Goal: Task Accomplishment & Management: Complete application form

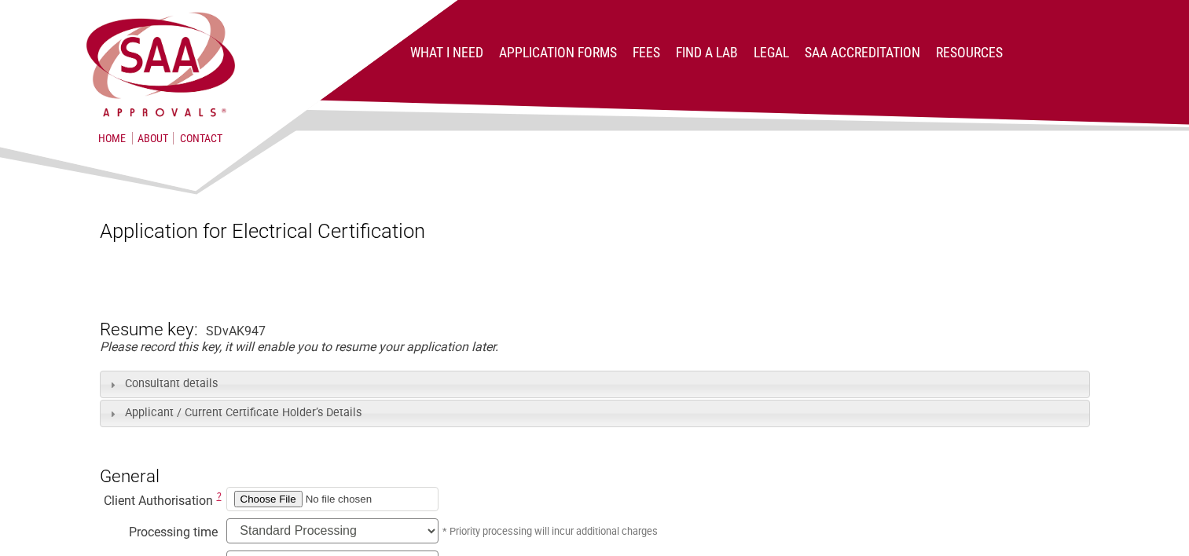
select select "Renewal"
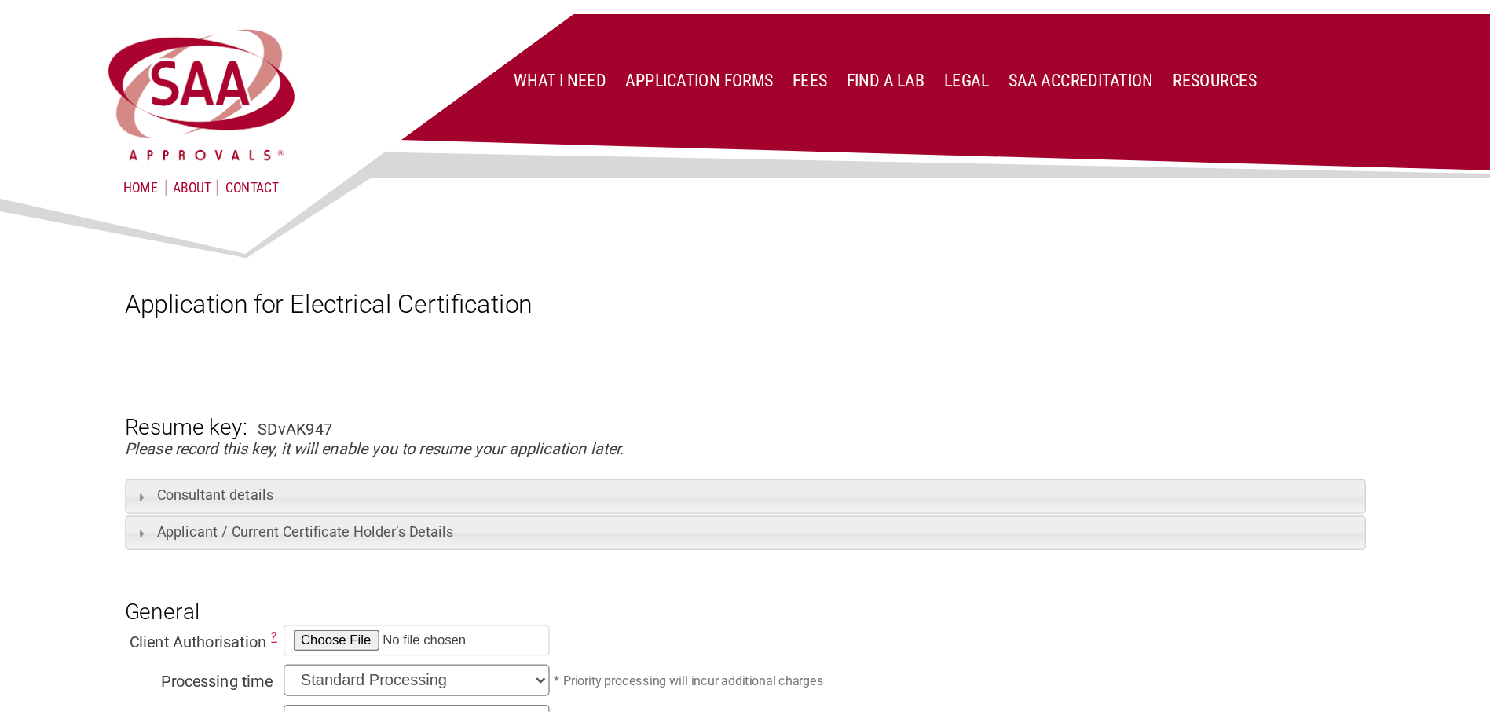
scroll to position [1336, 0]
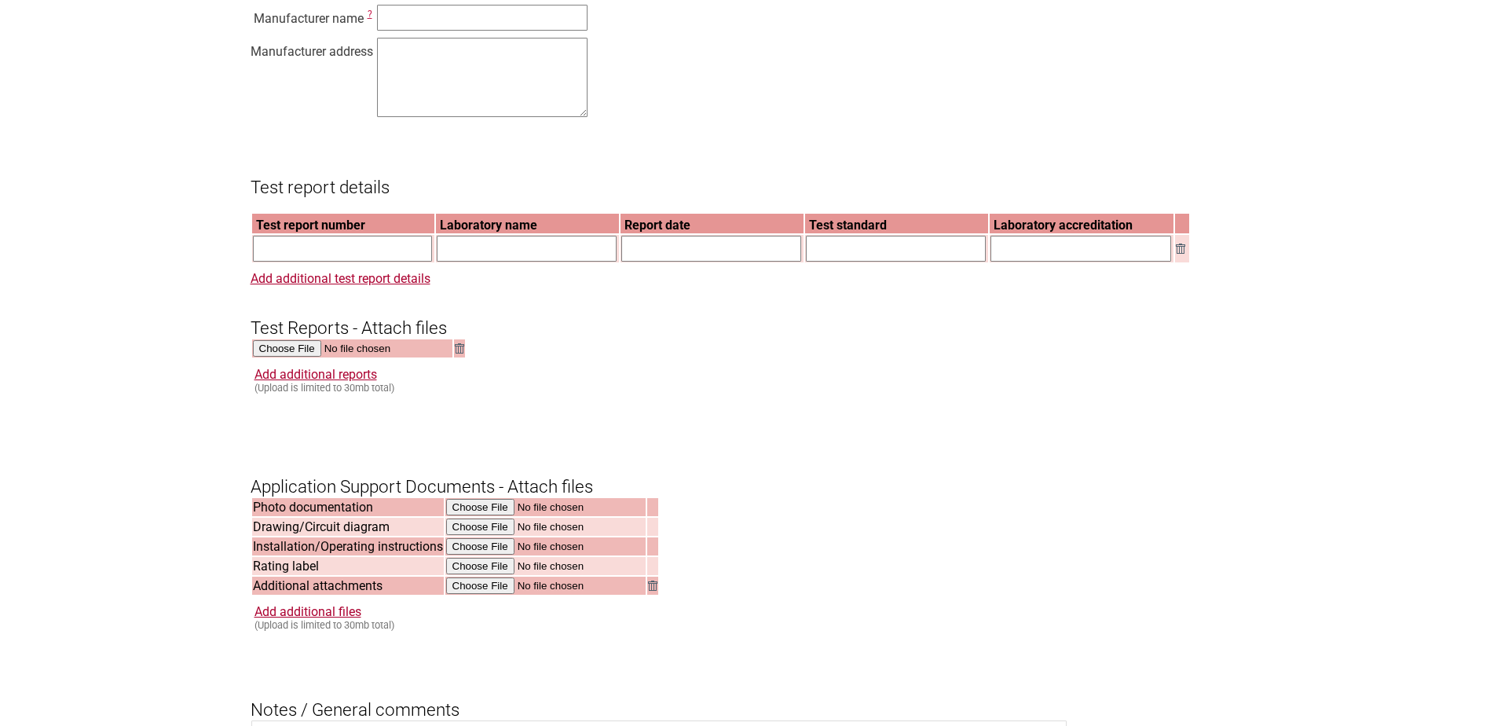
click at [194, 427] on section "Application for Electrical Certification Resume key: SDvAK947 Please record thi…" at bounding box center [745, 108] width 1490 height 2534
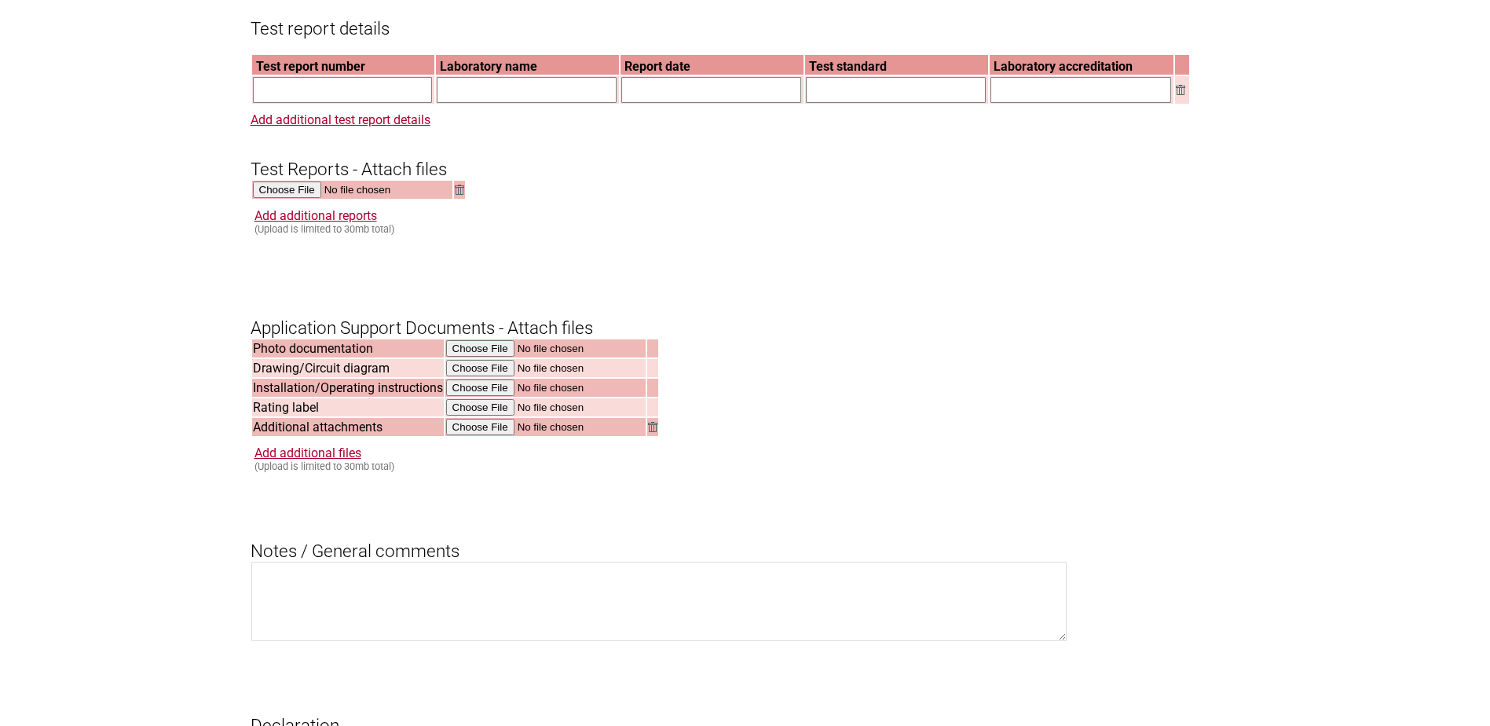
scroll to position [1493, 0]
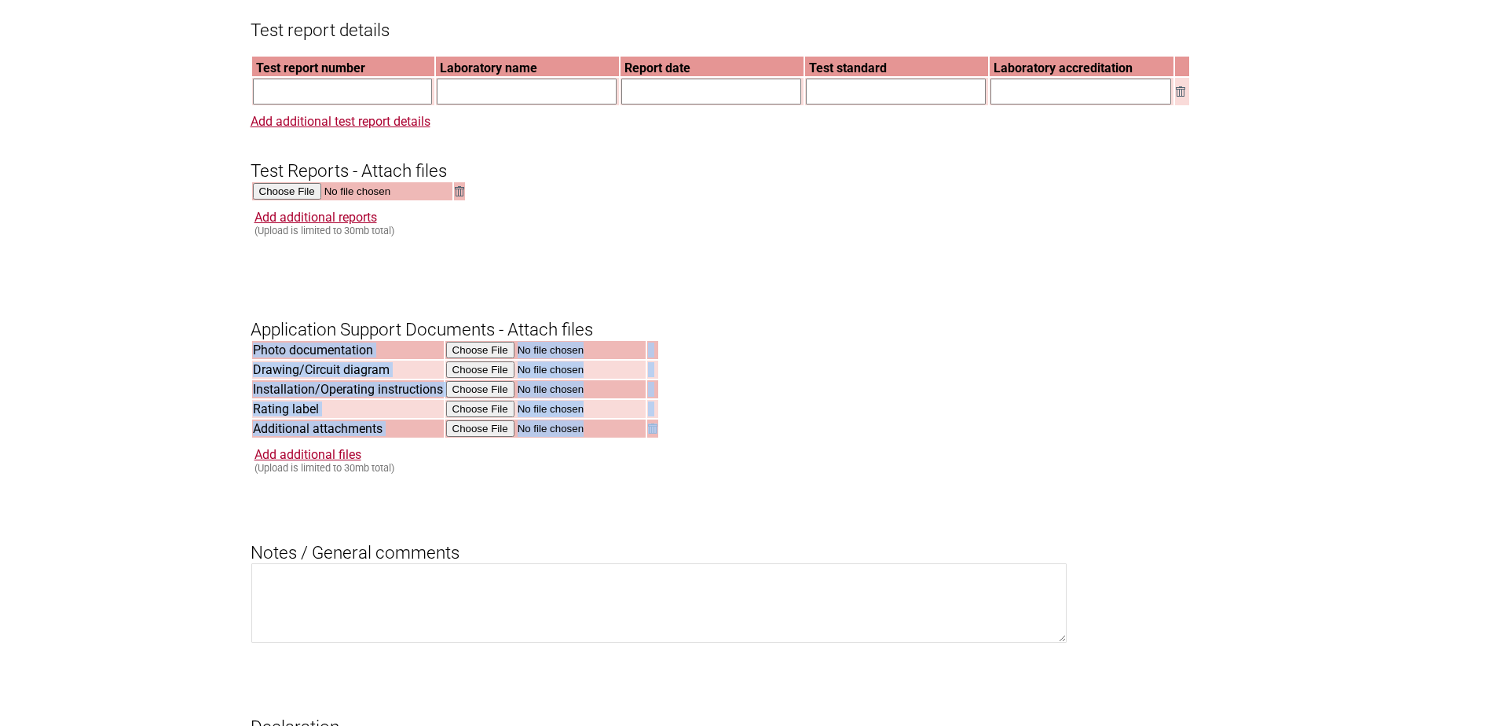
drag, startPoint x: 200, startPoint y: 459, endPoint x: 155, endPoint y: 410, distance: 66.7
click at [489, 360] on input "file" at bounding box center [546, 351] width 200 height 18
type input "C:\fakepath\MU2785 photos.pdf"
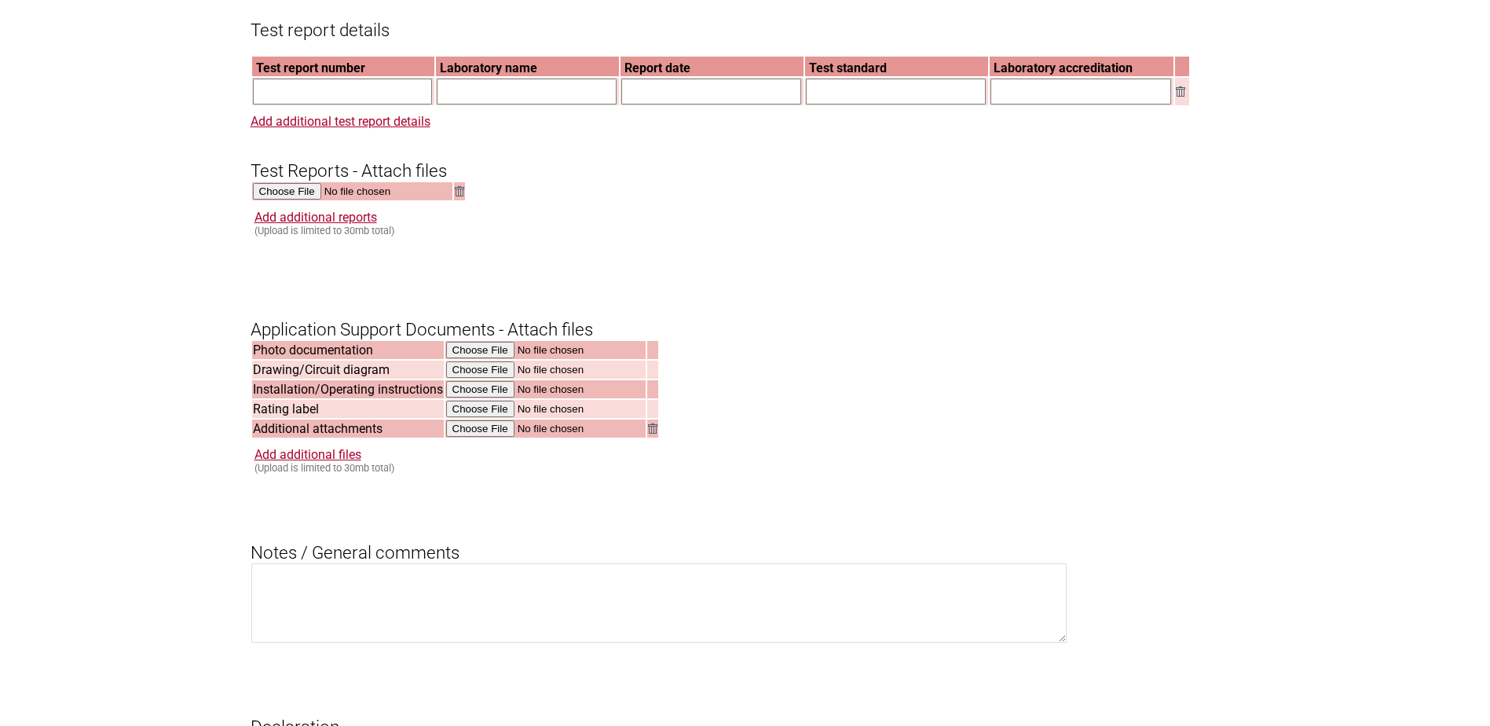
click at [640, 292] on form "Resume key: SDvAK947 Please record this key, it will enable you to resume your …" at bounding box center [746, 25] width 990 height 2387
click at [485, 419] on input "file" at bounding box center [546, 410] width 200 height 18
type input "C:\fakepath\MU2785 marking label plate.pdf"
click at [709, 333] on h3 "Application Support Documents - Attach files" at bounding box center [746, 316] width 990 height 47
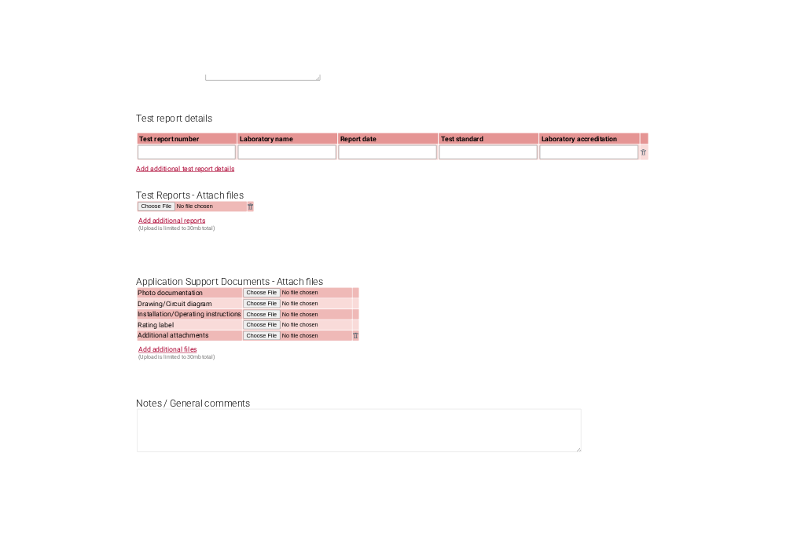
scroll to position [1414, 0]
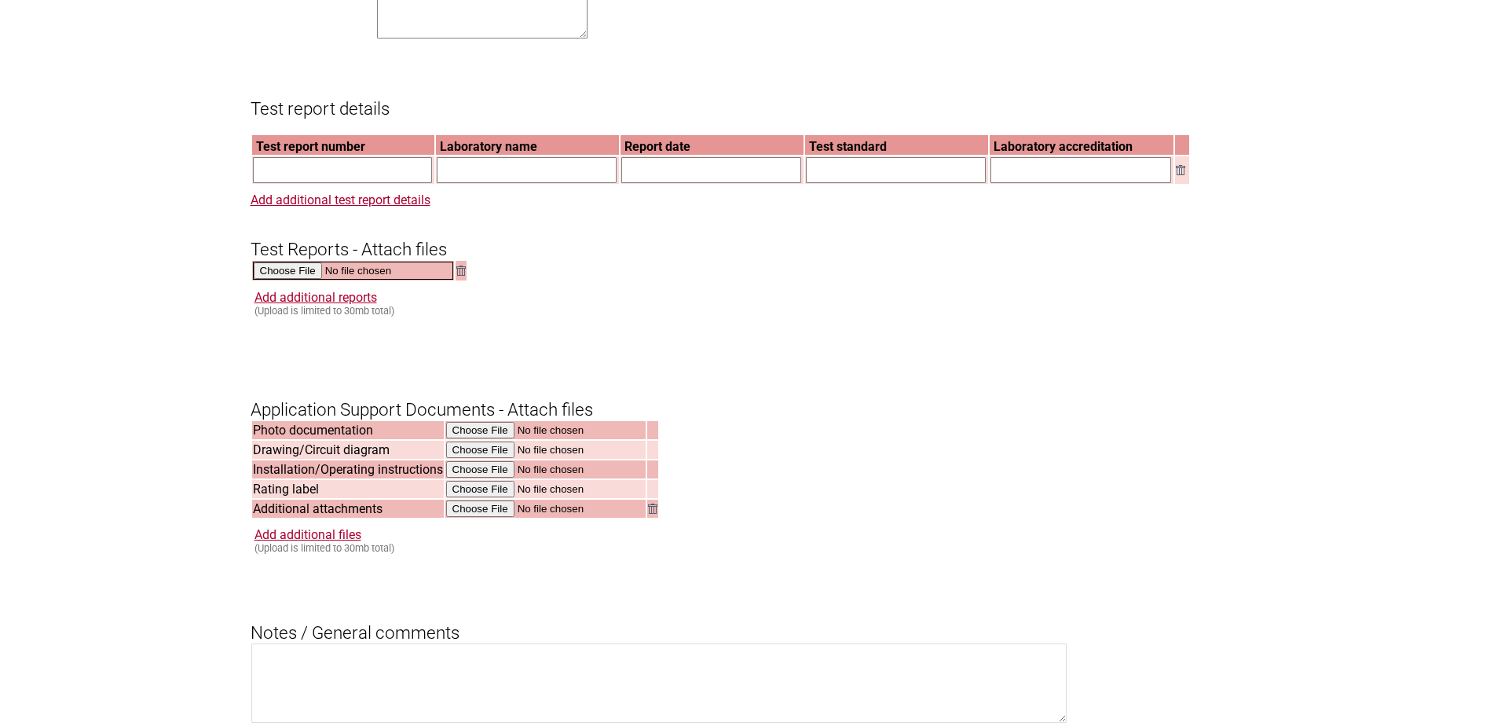
click at [301, 280] on input "file" at bounding box center [353, 271] width 200 height 18
type input "C:\fakepath\7191364305 AS socket MU2785.pdf"
click at [764, 350] on form "Resume key: SDvAK947 Please record this key, it will enable you to resume your …" at bounding box center [746, 103] width 990 height 2387
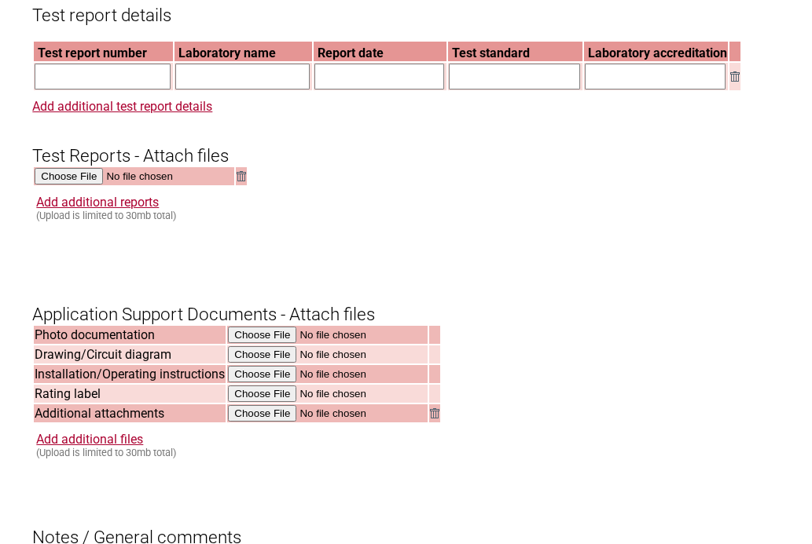
click at [354, 247] on form "Resume key: SDvAK947 Please record this key, it will enable you to resume your …" at bounding box center [405, 47] width 746 height 2461
click at [85, 90] on input "text" at bounding box center [103, 77] width 136 height 26
type input "7191364305-EEC25/PKS"
click at [434, 189] on form "Resume key: SDvAK947 Please record this key, it will enable you to resume your …" at bounding box center [405, 47] width 746 height 2461
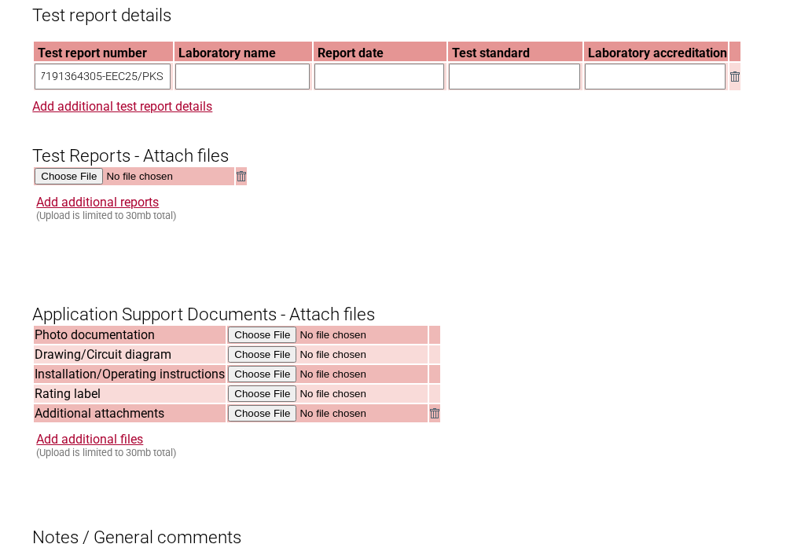
scroll to position [0, 0]
click at [379, 254] on form "Resume key: SDvAK947 Please record this key, it will enable you to resume your …" at bounding box center [405, 47] width 746 height 2461
click at [217, 90] on input "text" at bounding box center [242, 77] width 134 height 26
paste input "TÜV SÜD PSB Pte Ltd"
type input "TÜV SÜD PSB Pte Ltd"
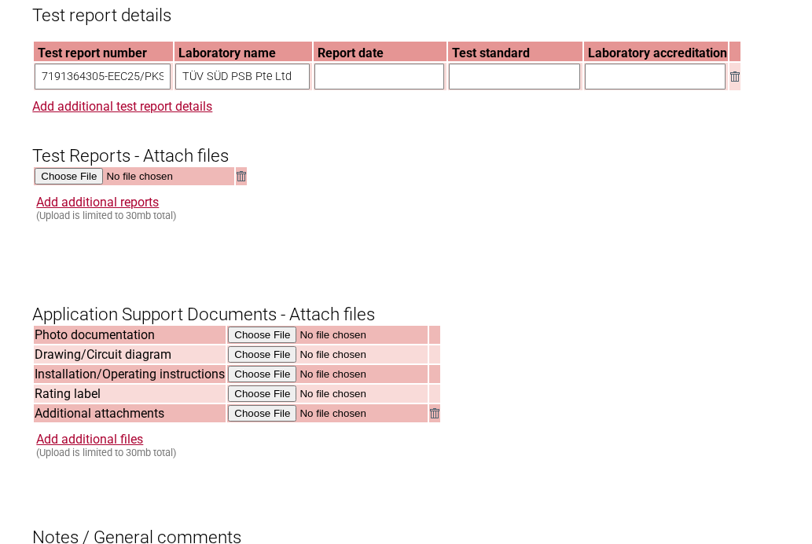
click at [414, 150] on h3 "Test Reports - Attach files" at bounding box center [405, 142] width 746 height 47
click at [160, 295] on form "Resume key: SDvAK947 Please record this key, it will enable you to resume your …" at bounding box center [405, 47] width 746 height 2461
click at [360, 87] on input "text" at bounding box center [379, 77] width 130 height 26
click at [185, 262] on form "Resume key: SDvAK947 Please record this key, it will enable you to resume your …" at bounding box center [405, 47] width 746 height 2461
click at [333, 90] on input "11-Sept" at bounding box center [379, 77] width 130 height 26
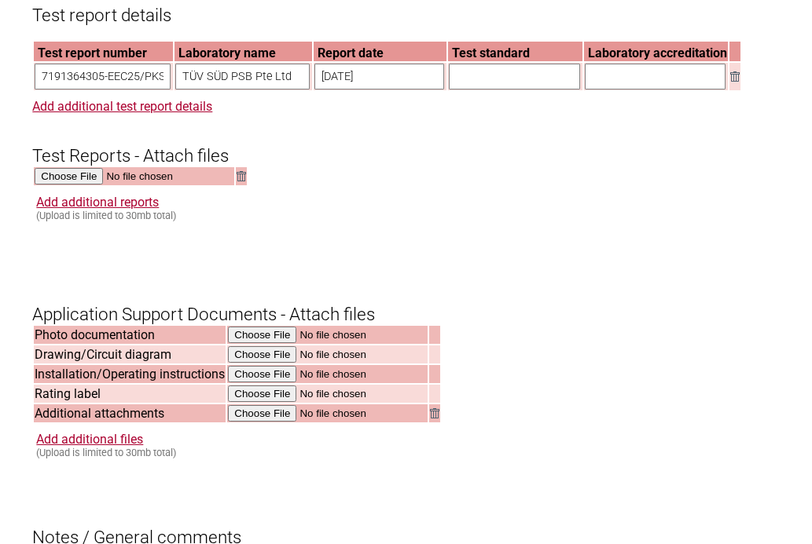
click at [384, 90] on input "[DATE]" at bounding box center [379, 77] width 130 height 26
type input "[DATE]"
click at [427, 208] on form "Resume key: SDvAK947 Please record this key, it will enable you to resume your …" at bounding box center [405, 47] width 746 height 2461
click at [171, 279] on form "Resume key: SDvAK947 Please record this key, it will enable you to resume your …" at bounding box center [405, 47] width 746 height 2461
drag, startPoint x: 429, startPoint y: 192, endPoint x: 469, endPoint y: 149, distance: 58.9
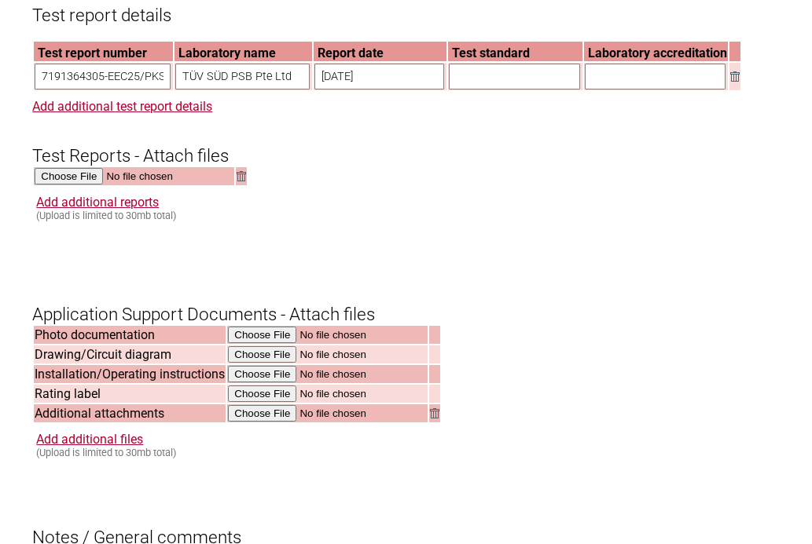
click at [429, 192] on form "Resume key: SDvAK947 Please record this key, it will enable you to resume your …" at bounding box center [405, 47] width 746 height 2461
click at [483, 90] on input "text" at bounding box center [514, 77] width 131 height 26
type input "AS/NZS 3112: 2017 Amd 1:2021"
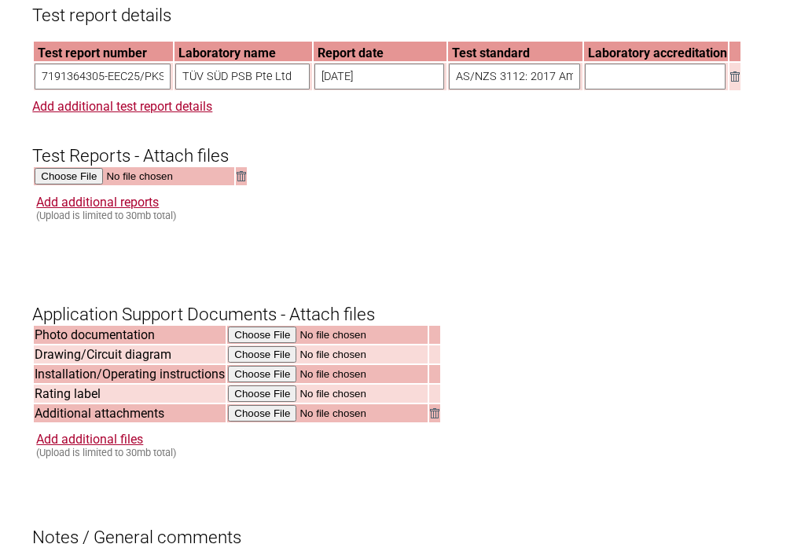
click at [547, 141] on h3 "Test Reports - Attach files" at bounding box center [405, 142] width 746 height 47
click at [568, 90] on input "AS/NZS 3112: 2017 Amd 1:2021" at bounding box center [514, 77] width 131 height 26
click at [646, 90] on input "text" at bounding box center [655, 77] width 141 height 26
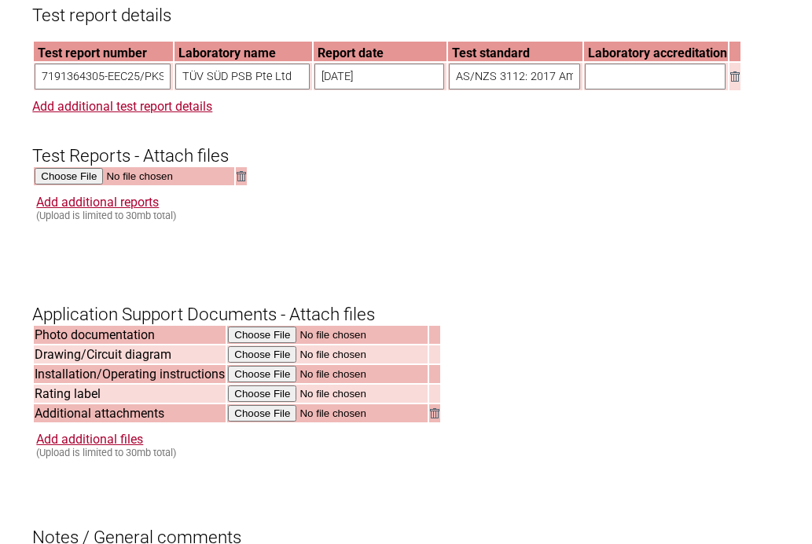
click at [291, 206] on form "Resume key: SDvAK947 Please record this key, it will enable you to resume your …" at bounding box center [405, 47] width 746 height 2461
click at [603, 90] on input "text" at bounding box center [655, 77] width 141 height 26
type input "SAC-SInglas"
click at [664, 219] on div "Add additional reports (Upload is limited to 30mb total)" at bounding box center [407, 208] width 742 height 27
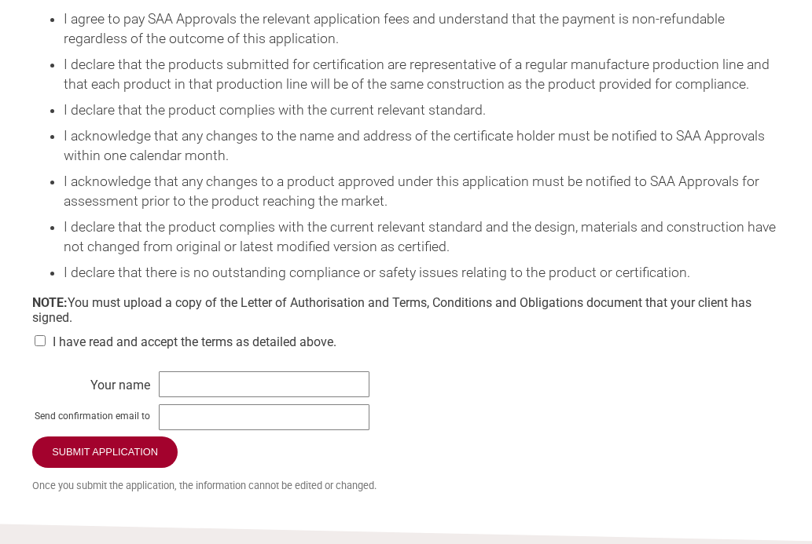
scroll to position [2278, 0]
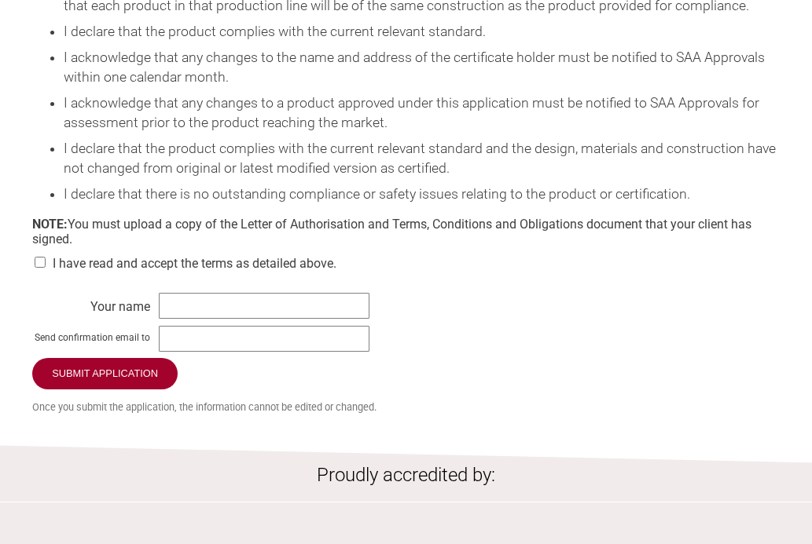
click at [40, 268] on input "checkbox" at bounding box center [40, 262] width 16 height 11
checkbox input "true"
click at [291, 319] on input "text" at bounding box center [264, 306] width 211 height 26
type input "[PERSON_NAME]"
type input "[PERSON_NAME][EMAIL_ADDRESS][PERSON_NAME][DOMAIN_NAME]"
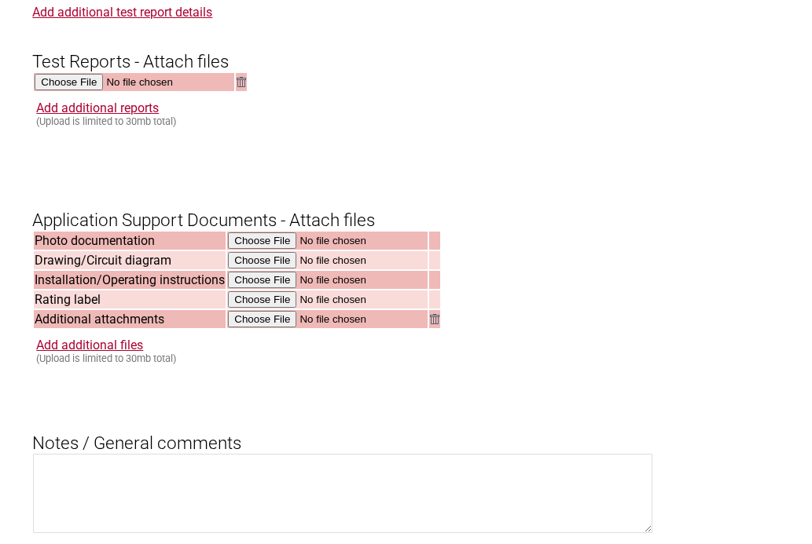
scroll to position [1493, 0]
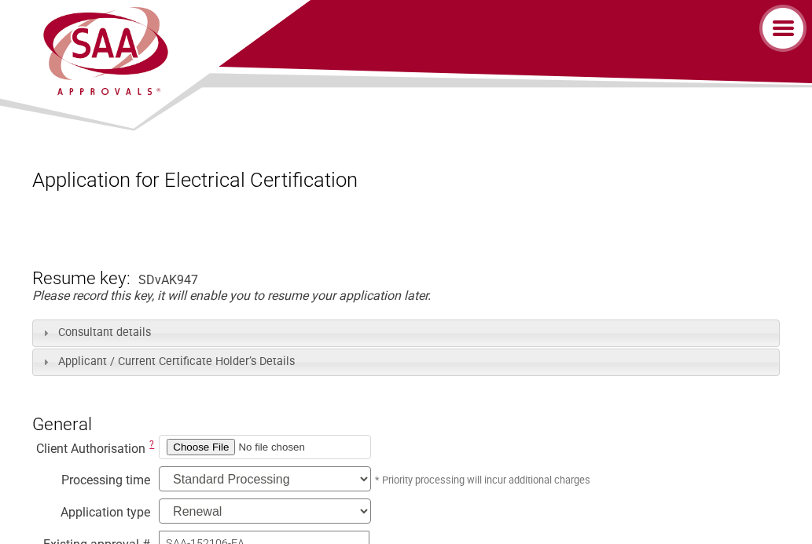
scroll to position [0, 0]
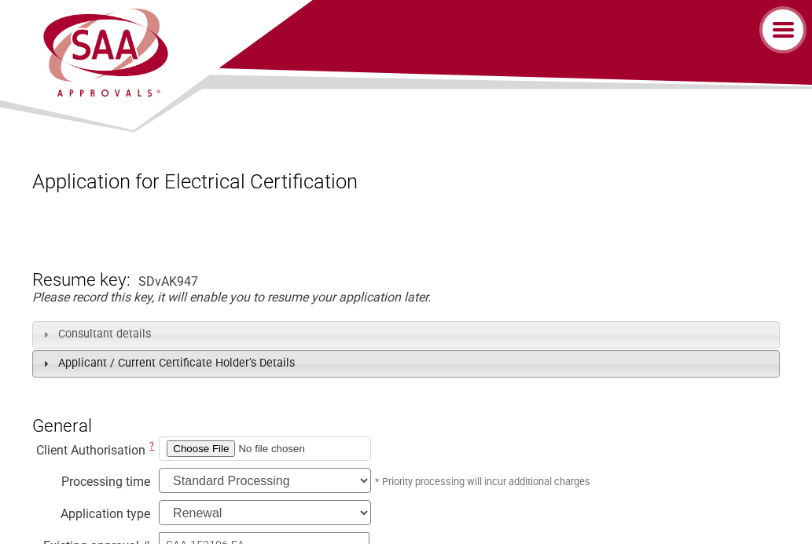
click at [233, 365] on h3 "Applicant / Current Certificate Holder’s Details" at bounding box center [405, 363] width 746 height 27
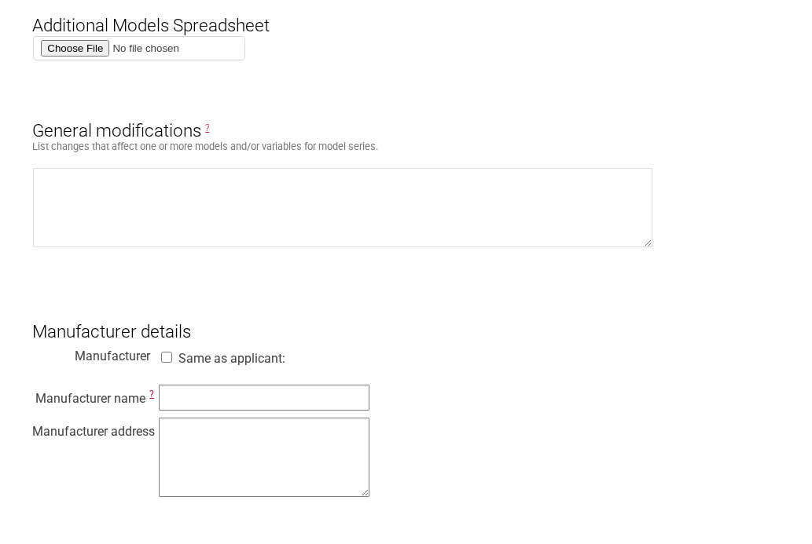
scroll to position [1414, 0]
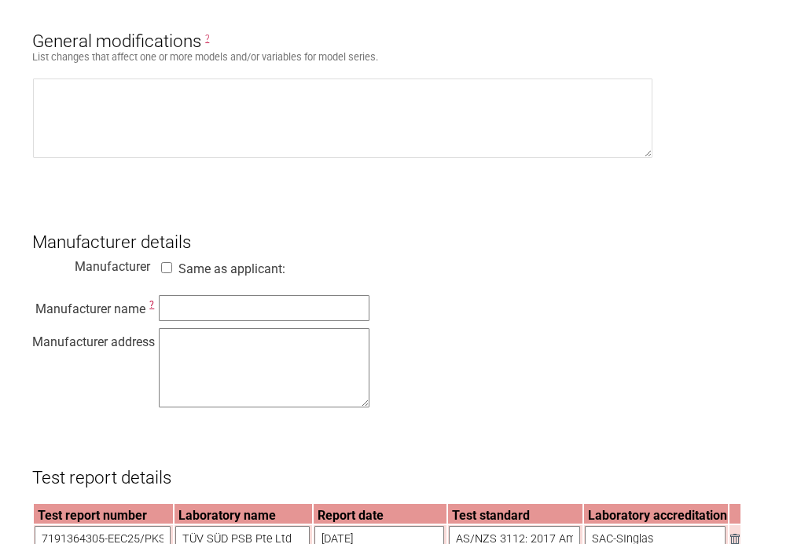
click at [167, 273] on input "Same as applicant:" at bounding box center [167, 267] width 16 height 11
checkbox input "true"
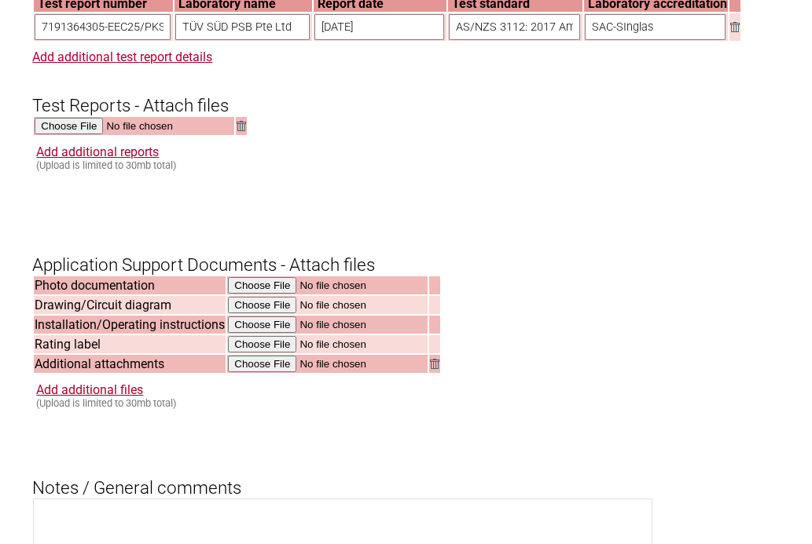
scroll to position [1571, 0]
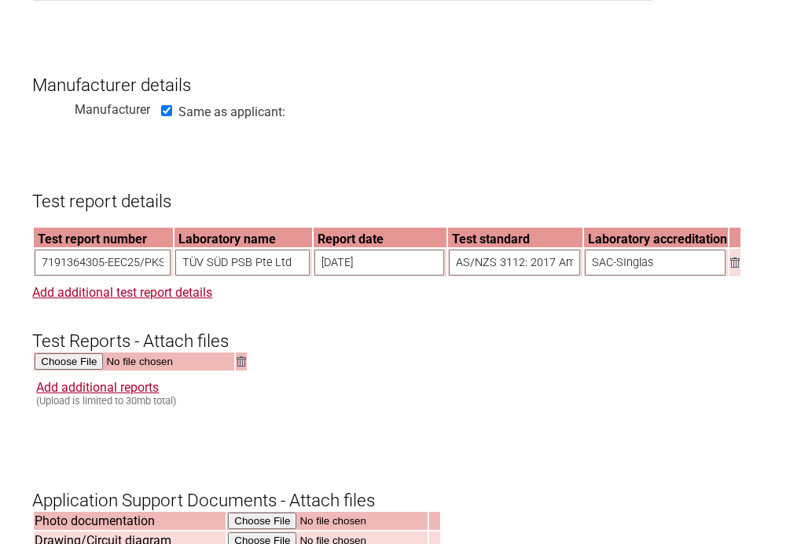
click at [523, 276] on input "AS/NZS 3112: 2017 Amd 1:2021" at bounding box center [514, 263] width 131 height 26
click at [299, 196] on h3 "Test report details" at bounding box center [405, 187] width 746 height 47
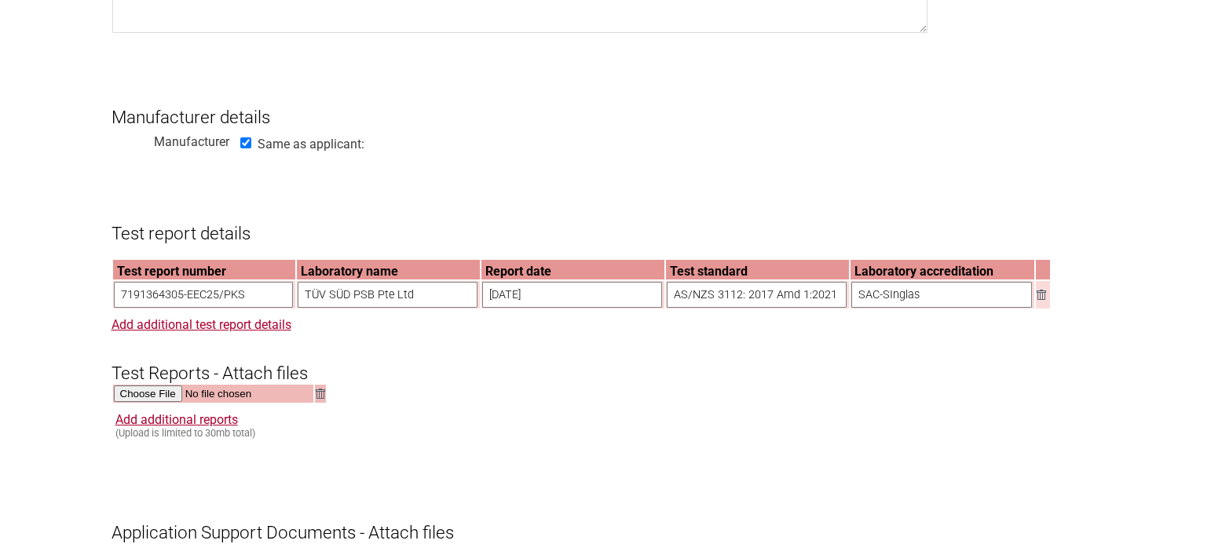
scroll to position [1591, 0]
click at [831, 307] on input "AS/NZS 3112: 2017 Amd 1:2021" at bounding box center [756, 295] width 180 height 26
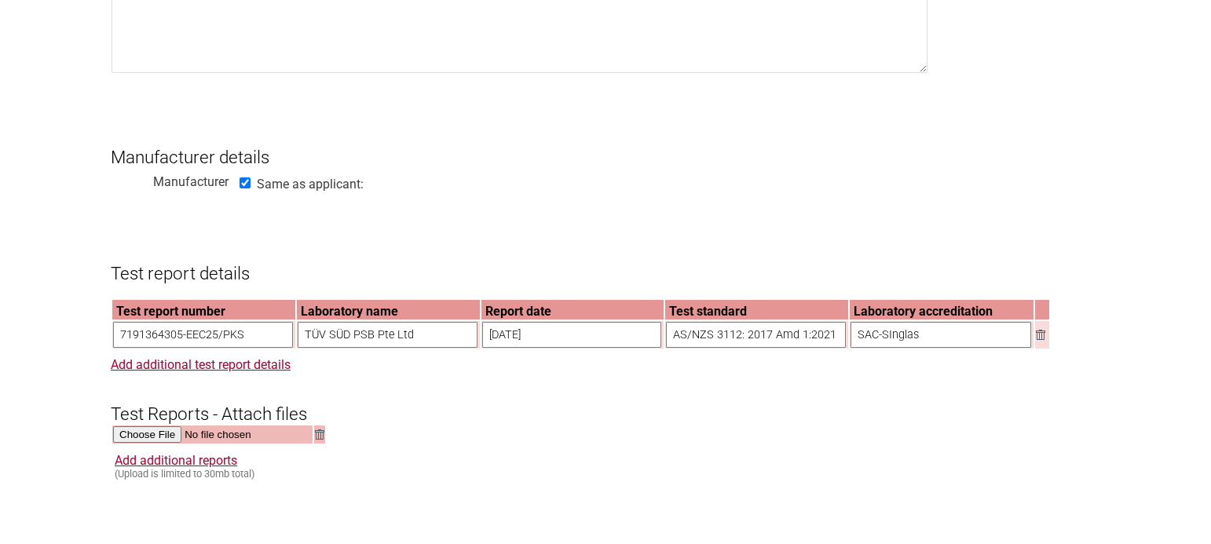
scroll to position [1512, 0]
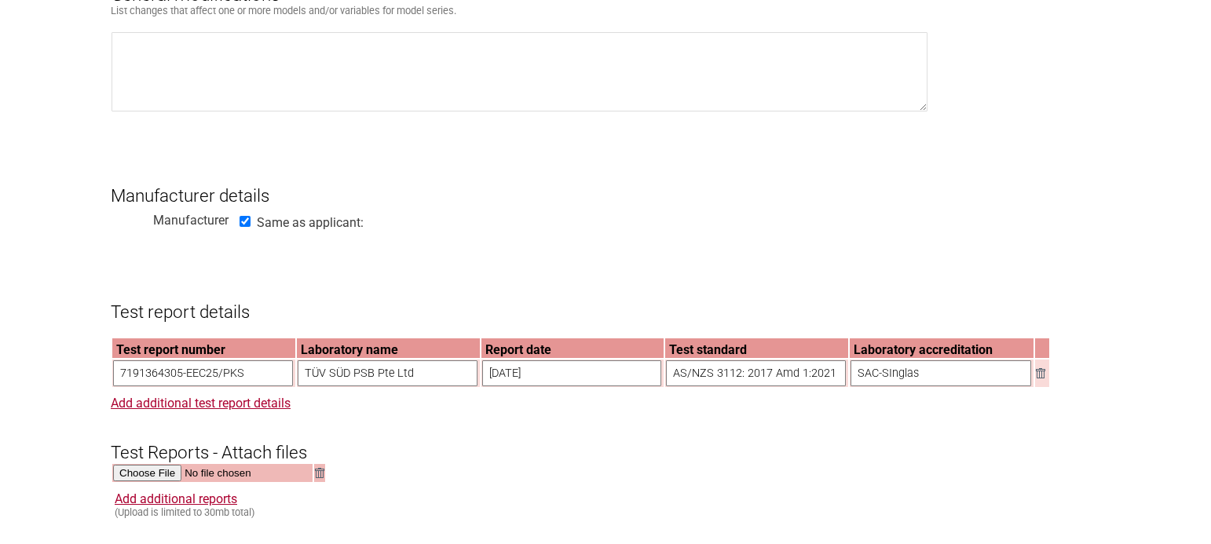
click at [250, 265] on form "Resume key: SDvAK947 Please record this key, it will enable you to resume your …" at bounding box center [606, 136] width 990 height 2730
click at [830, 387] on input "AS/NZS 3112: 2017 Amd 1:2021" at bounding box center [756, 374] width 180 height 26
click at [723, 451] on h3 "Test Reports - Attach files" at bounding box center [606, 439] width 990 height 47
click at [833, 386] on input "AS/NZS 3112: 2017 Amd 1:2021+" at bounding box center [756, 374] width 180 height 26
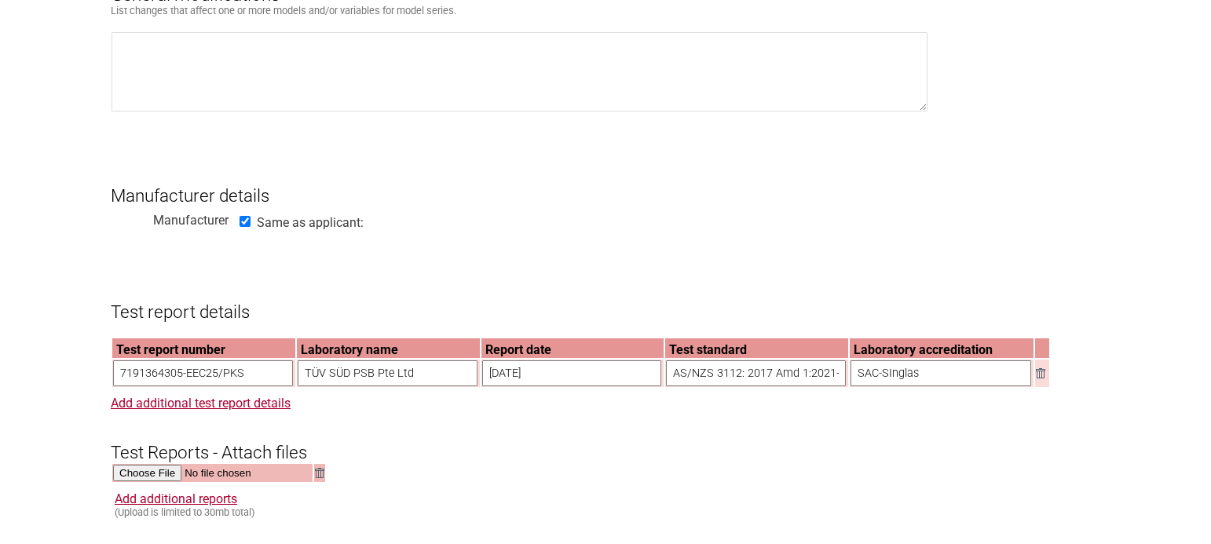
click at [835, 387] on input "AS/NZS 3112: 2017 Amd 1:2021+" at bounding box center [756, 374] width 180 height 26
click at [834, 385] on input "AS/NZS 3112: 2017 Amd 1:2021+" at bounding box center [756, 374] width 180 height 26
click at [823, 385] on input "AS/NZS 3112: 2017 Amd 1:2021+" at bounding box center [756, 374] width 180 height 26
type input "AS/NZS 3112: 2017 Amd 1:2021+ AS/NZS 3100:2022"
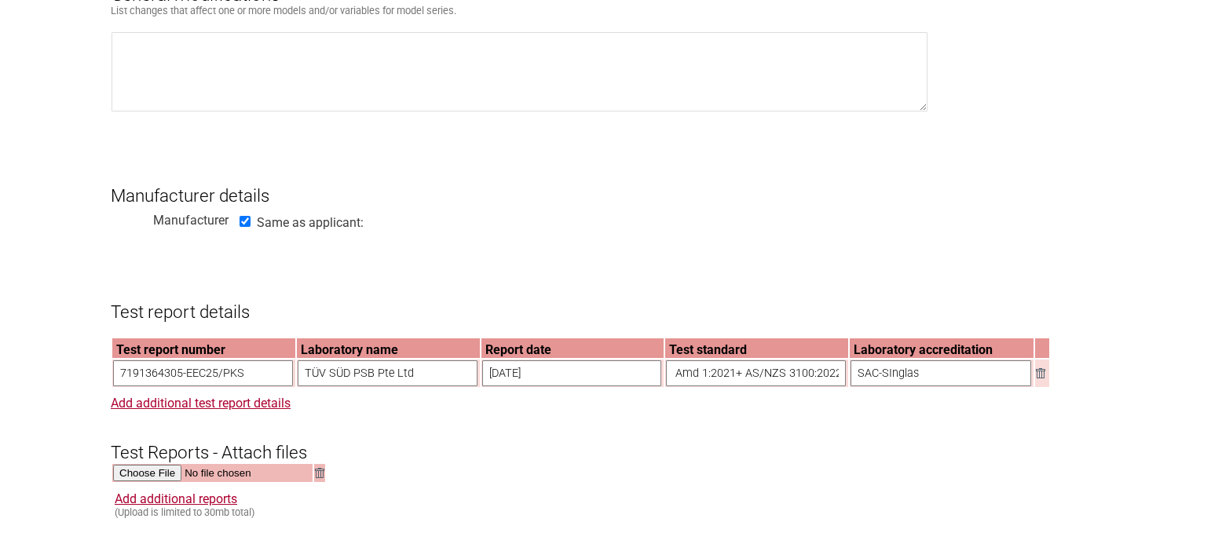
click at [973, 258] on form "Resume key: SDvAK947 Please record this key, it will enable you to resume your …" at bounding box center [606, 136] width 990 height 2730
